Goal: Information Seeking & Learning: Learn about a topic

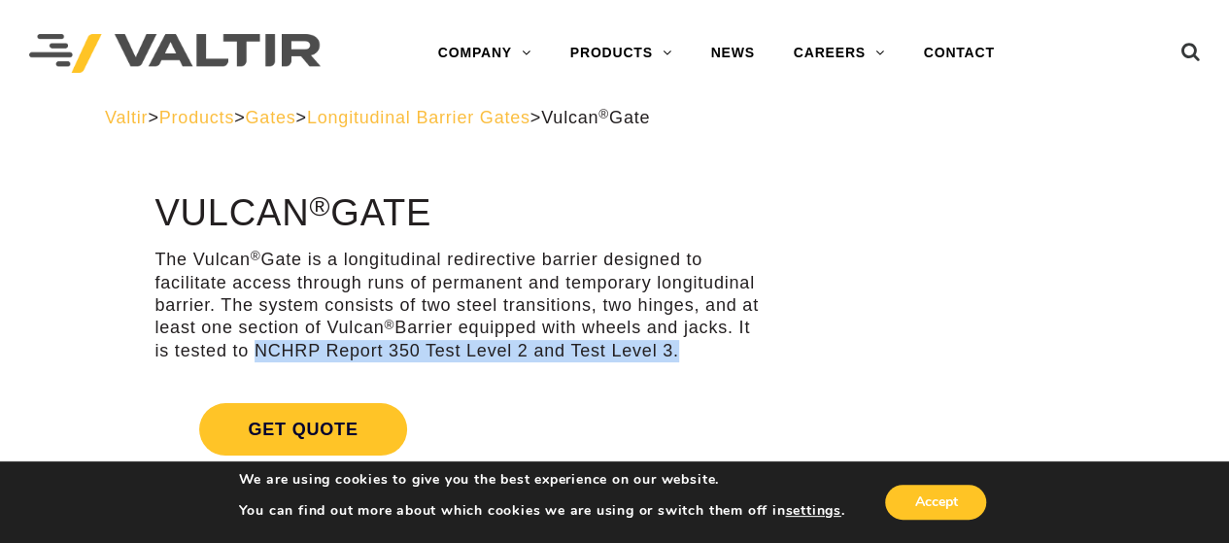
drag, startPoint x: 258, startPoint y: 347, endPoint x: 699, endPoint y: 353, distance: 441.0
click at [699, 353] on p "The Vulcan ® Gate is a longitudinal redirective barrier designed to facilitate …" at bounding box center [460, 306] width 612 height 114
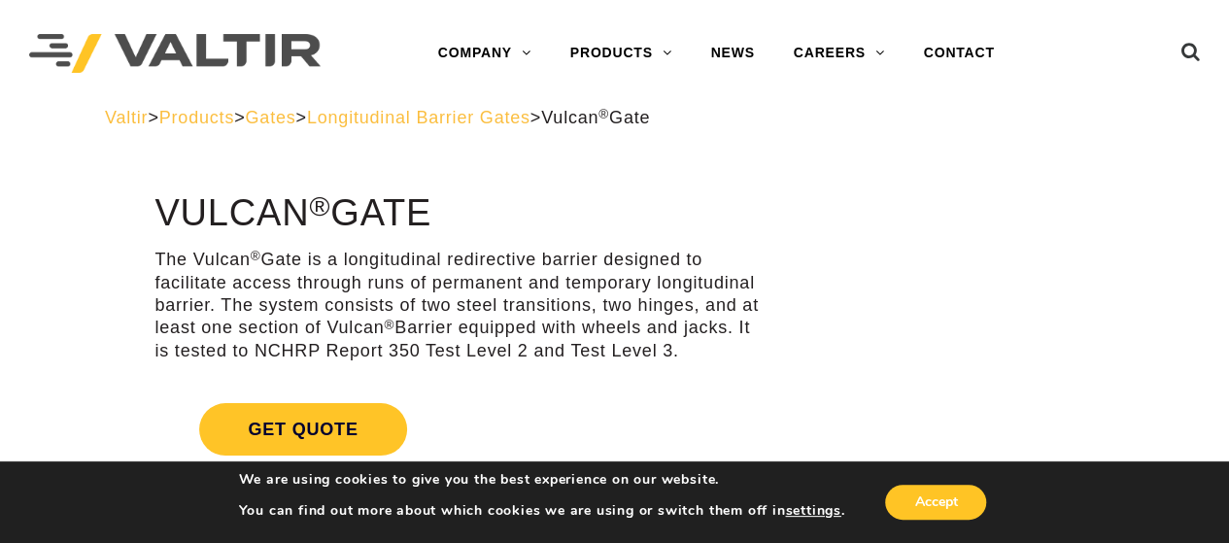
click at [365, 316] on p "The Vulcan ® Gate is a longitudinal redirective barrier designed to facilitate …" at bounding box center [460, 306] width 612 height 114
drag, startPoint x: 253, startPoint y: 354, endPoint x: 328, endPoint y: 348, distance: 76.0
click at [328, 348] on p "The Vulcan ® Gate is a longitudinal redirective barrier designed to facilitate …" at bounding box center [460, 306] width 612 height 114
copy p "NCHRP"
click at [288, 283] on p "The Vulcan ® Gate is a longitudinal redirective barrier designed to facilitate …" at bounding box center [460, 306] width 612 height 114
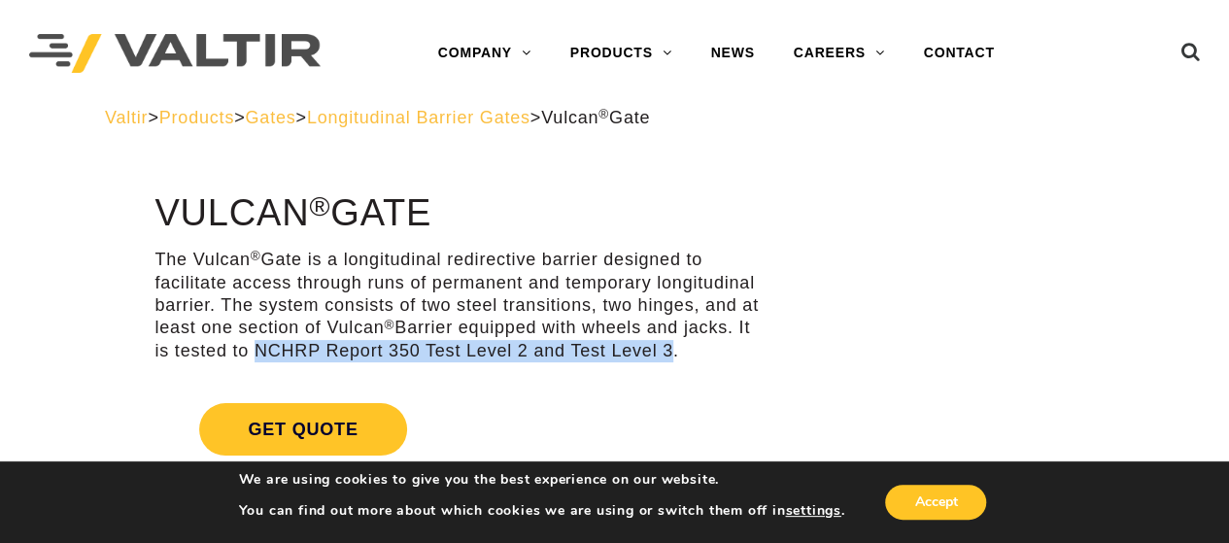
drag, startPoint x: 256, startPoint y: 349, endPoint x: 672, endPoint y: 353, distance: 415.7
click at [672, 353] on p "The Vulcan ® Gate is a longitudinal redirective barrier designed to facilitate …" at bounding box center [460, 306] width 612 height 114
copy p "NCHRP Report 350 Test Level 2 and Test Level 3"
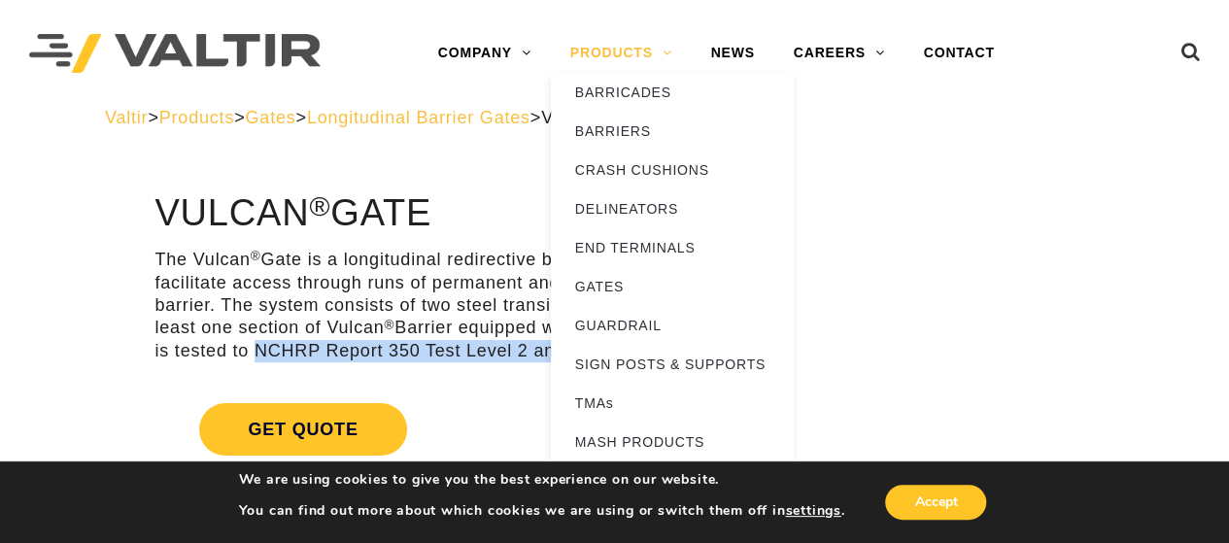
click at [637, 51] on link "PRODUCTS" at bounding box center [621, 53] width 141 height 39
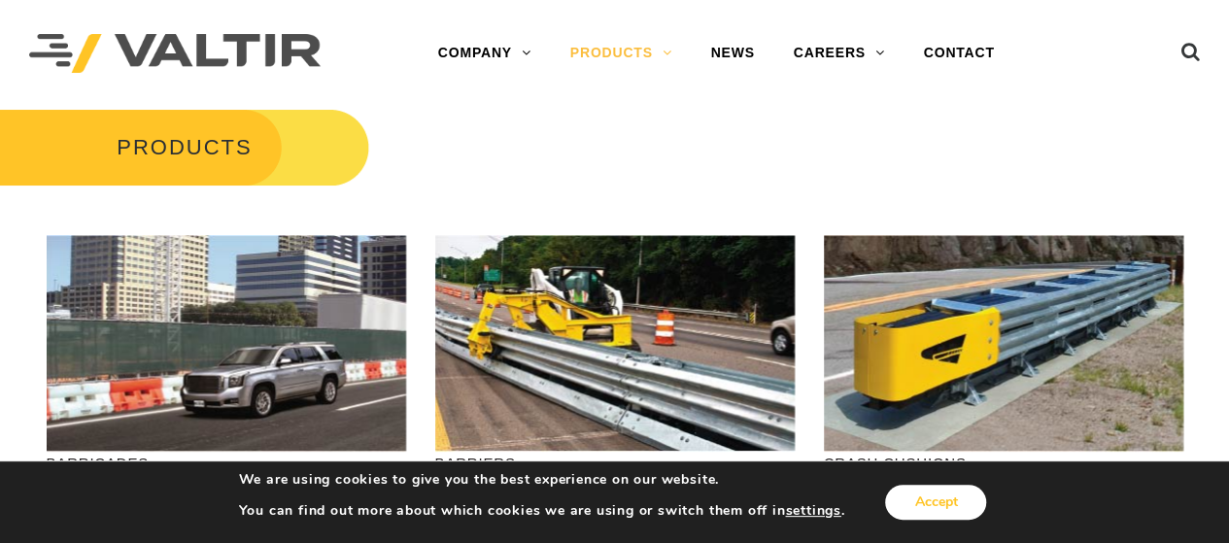
click at [916, 504] on button "Accept" at bounding box center [935, 502] width 101 height 35
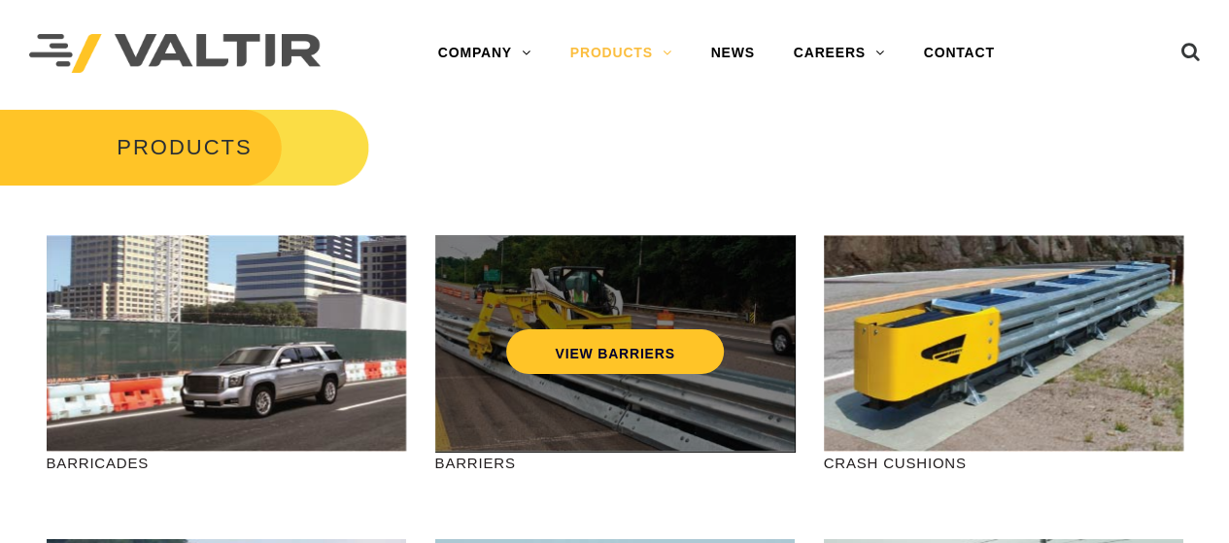
click at [594, 325] on div "VIEW BARRIERS" at bounding box center [615, 311] width 282 height 64
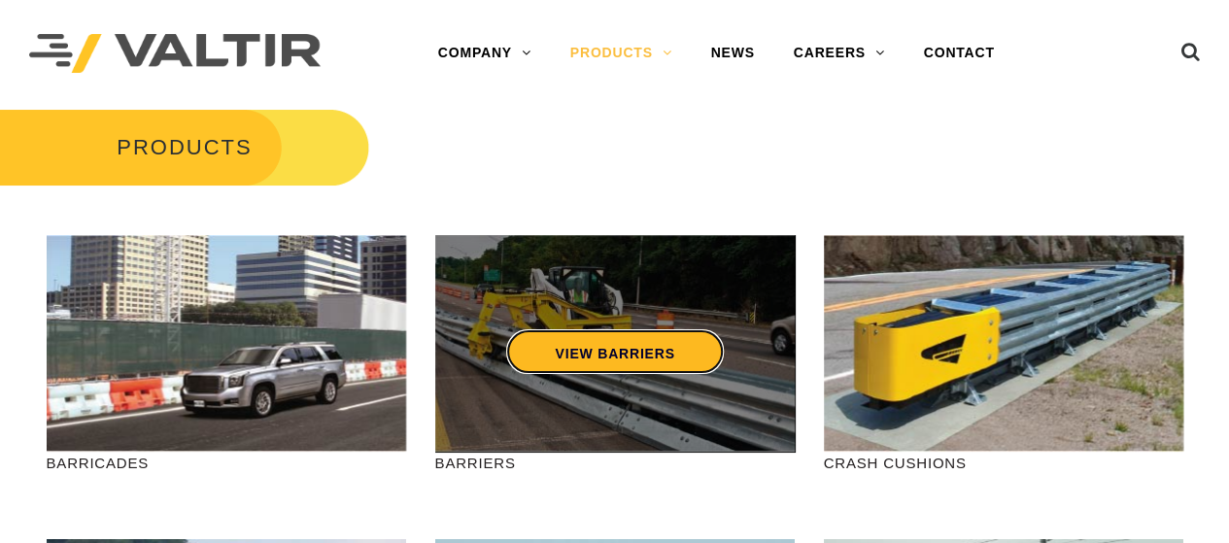
click at [592, 359] on link "VIEW BARRIERS" at bounding box center [614, 351] width 217 height 45
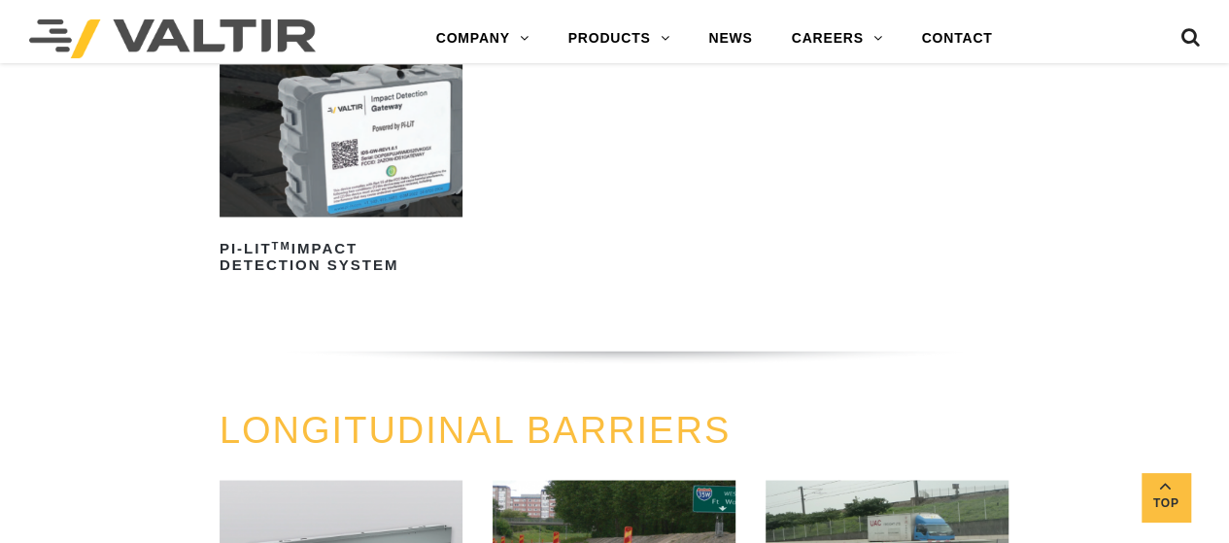
scroll to position [1748, 0]
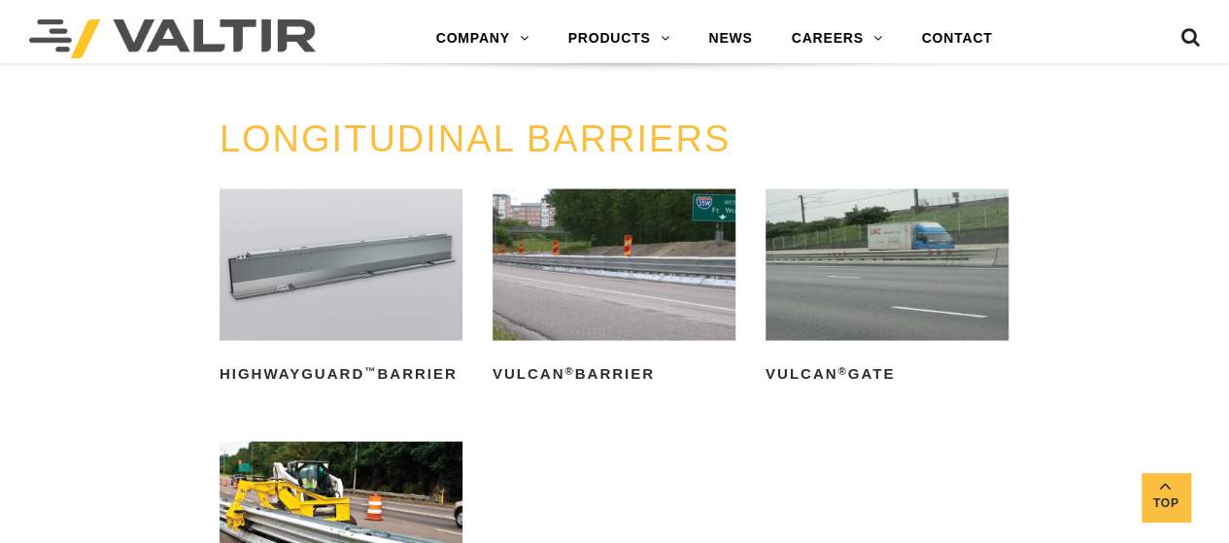
click at [544, 285] on img at bounding box center [613, 264] width 243 height 152
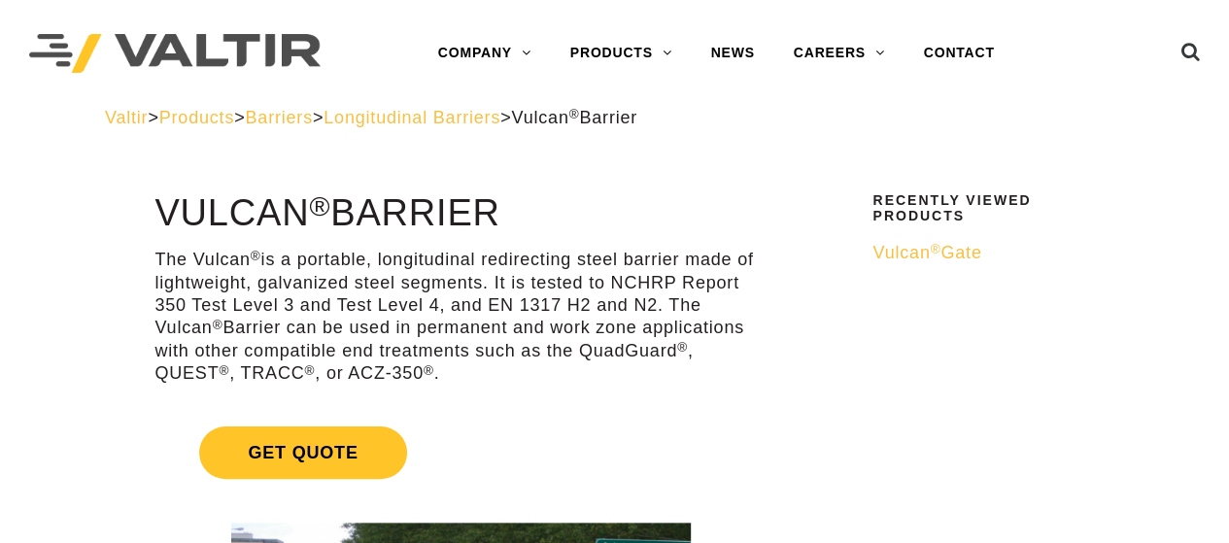
click at [498, 275] on p "The Vulcan ® is a portable, longitudinal redirecting steel barrier made of ligh…" at bounding box center [460, 317] width 612 height 136
drag, startPoint x: 596, startPoint y: 274, endPoint x: 693, endPoint y: 274, distance: 97.1
click at [693, 274] on p "The Vulcan ® is a portable, longitudinal redirecting steel barrier made of ligh…" at bounding box center [460, 317] width 612 height 136
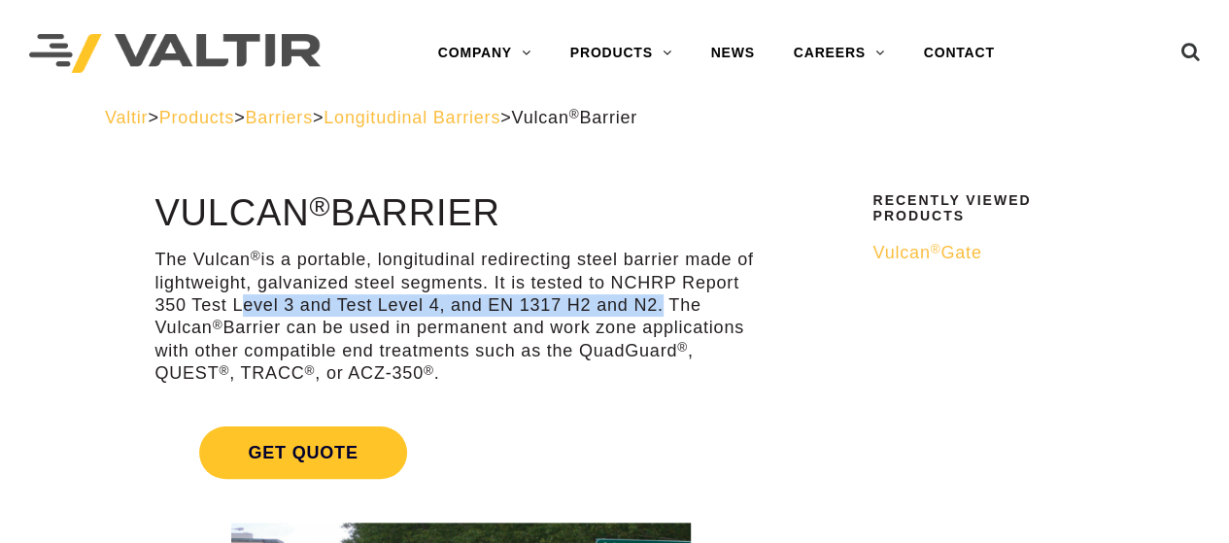
drag, startPoint x: 231, startPoint y: 305, endPoint x: 656, endPoint y: 302, distance: 424.5
click at [656, 302] on p "The Vulcan ® is a portable, longitudinal redirecting steel barrier made of ligh…" at bounding box center [460, 317] width 612 height 136
drag, startPoint x: 630, startPoint y: 303, endPoint x: 233, endPoint y: 304, distance: 397.2
click at [233, 304] on p "The Vulcan ® is a portable, longitudinal redirecting steel barrier made of ligh…" at bounding box center [460, 317] width 612 height 136
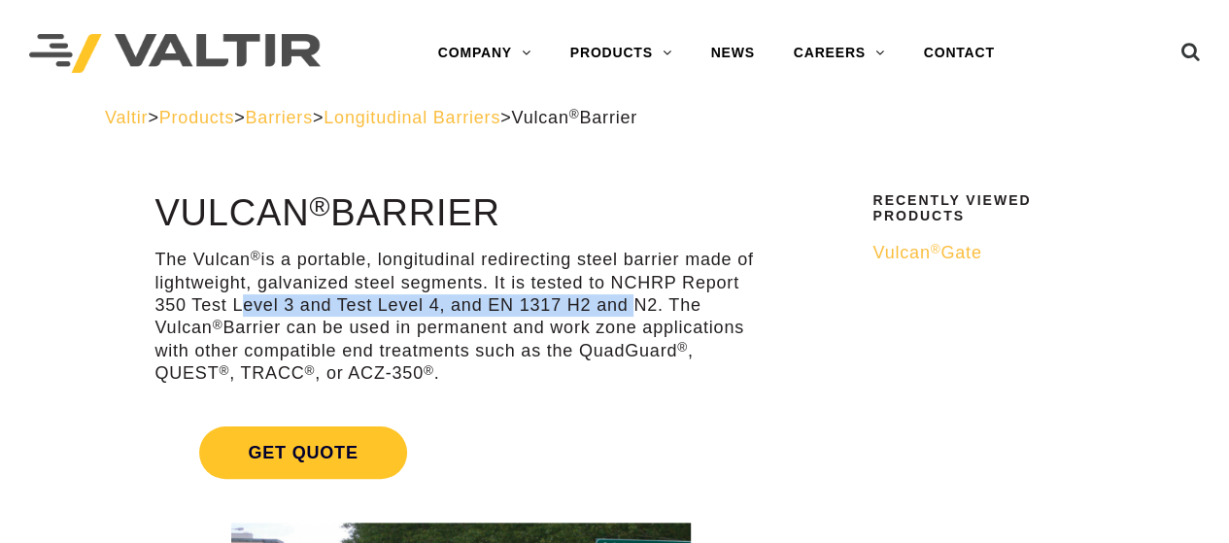
click at [233, 304] on p "The Vulcan ® is a portable, longitudinal redirecting steel barrier made of ligh…" at bounding box center [460, 317] width 612 height 136
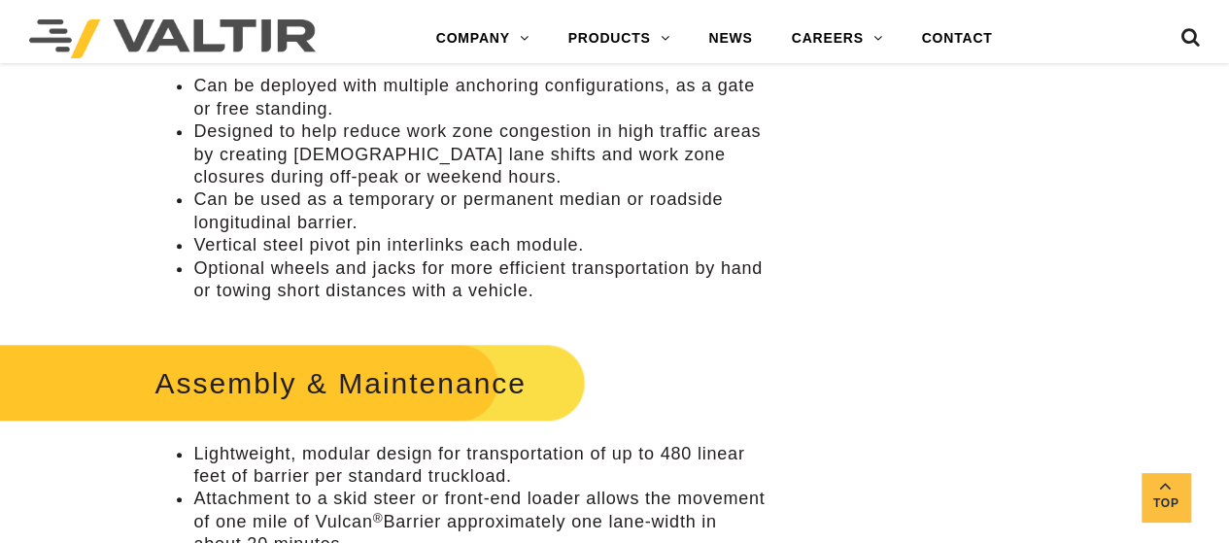
scroll to position [583, 0]
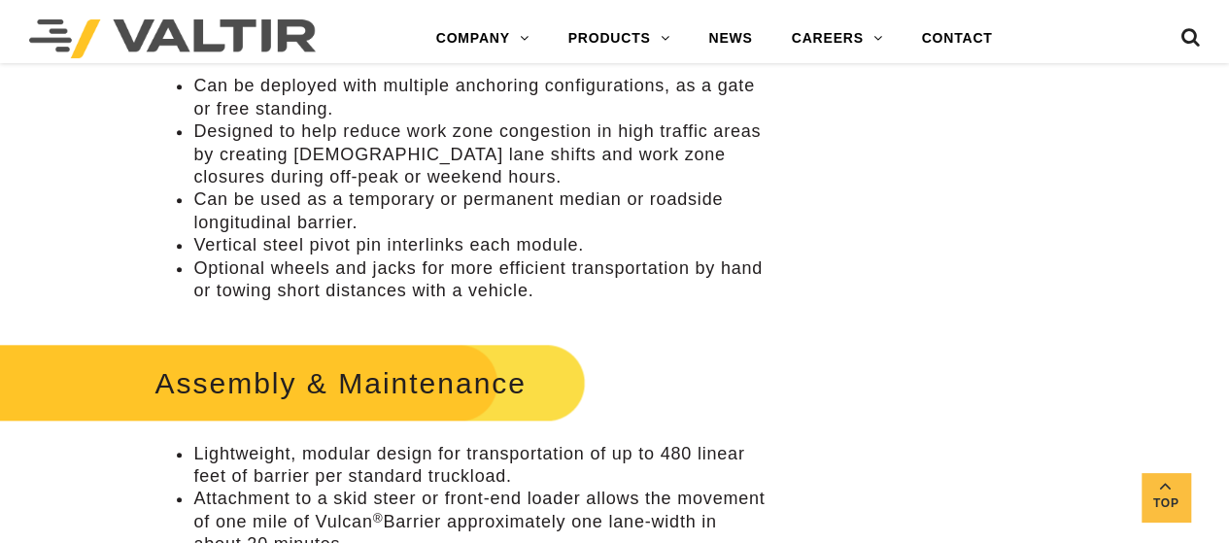
click at [637, 197] on li "Can be used as a temporary or permanent median or roadside longitudinal barrier." at bounding box center [479, 211] width 573 height 46
click at [640, 200] on li "Can be used as a temporary or permanent median or roadside longitudinal barrier." at bounding box center [479, 211] width 573 height 46
click at [637, 203] on li "Can be used as a temporary or permanent median or roadside longitudinal barrier." at bounding box center [479, 211] width 573 height 46
click at [641, 265] on li "Optional wheels and jacks for more efficient transportation by hand or towing s…" at bounding box center [479, 280] width 573 height 46
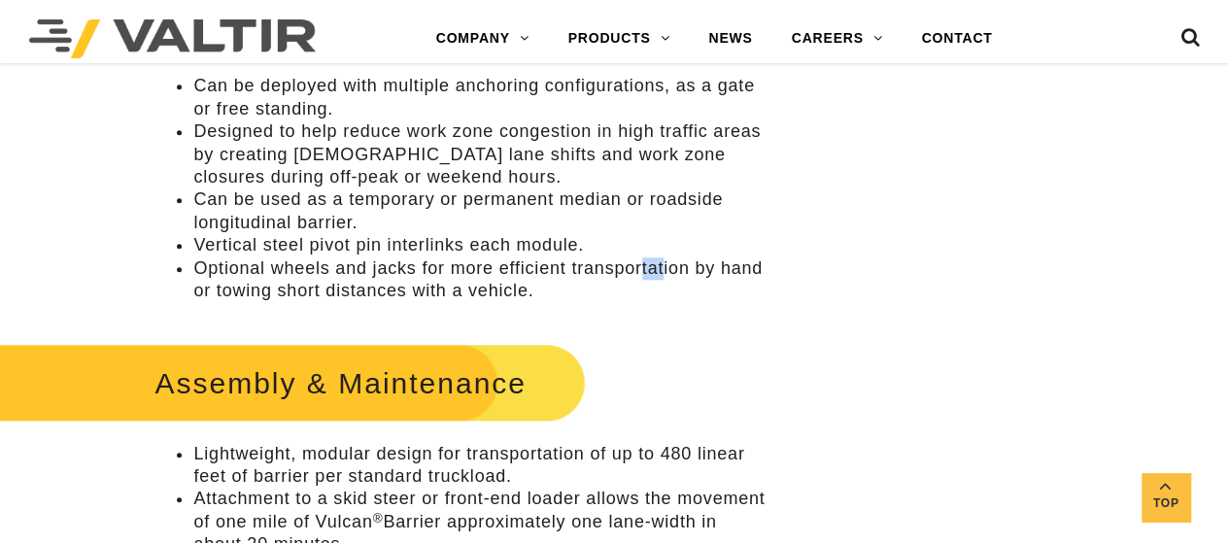
drag, startPoint x: 641, startPoint y: 265, endPoint x: 664, endPoint y: 271, distance: 24.0
click at [664, 271] on li "Optional wheels and jacks for more efficient transportation by hand or towing s…" at bounding box center [479, 280] width 573 height 46
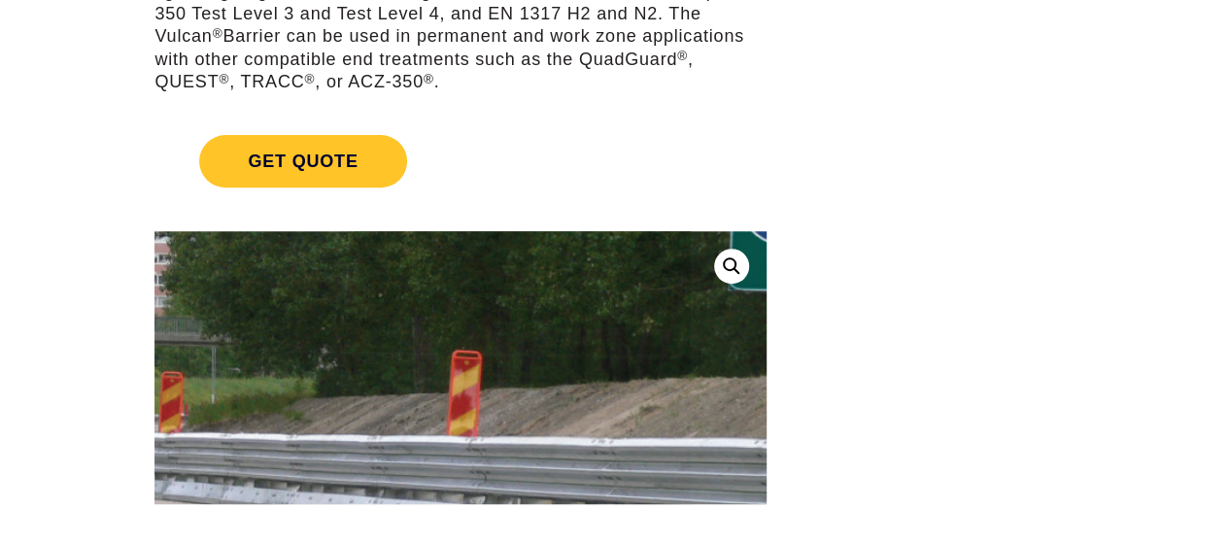
scroll to position [0, 0]
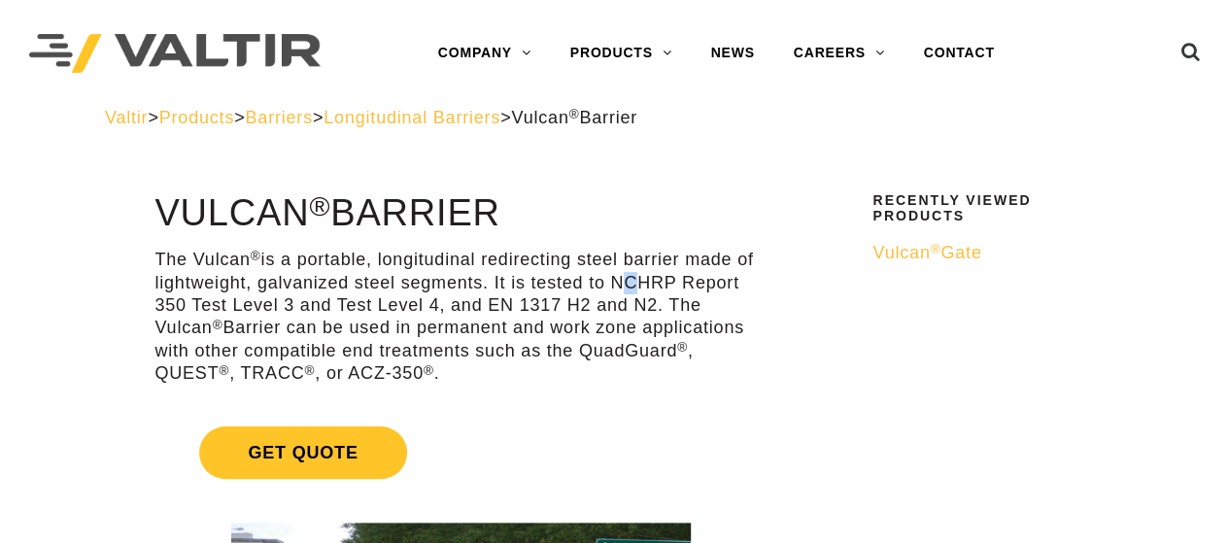
click at [616, 283] on p "The Vulcan ® is a portable, longitudinal redirecting steel barrier made of ligh…" at bounding box center [460, 317] width 612 height 136
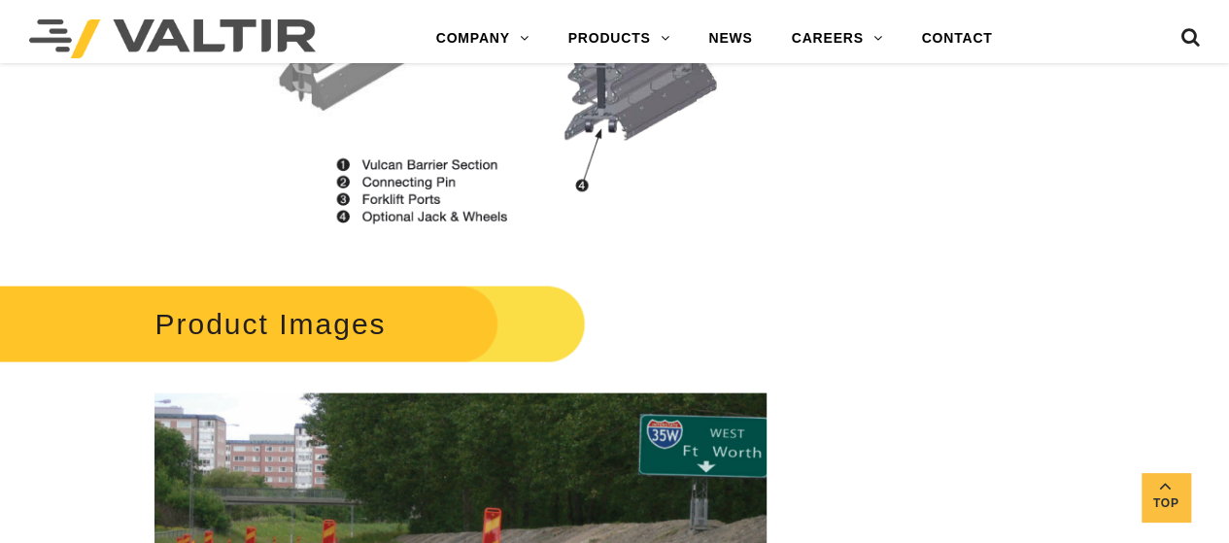
scroll to position [2622, 0]
